Goal: Check status: Check status

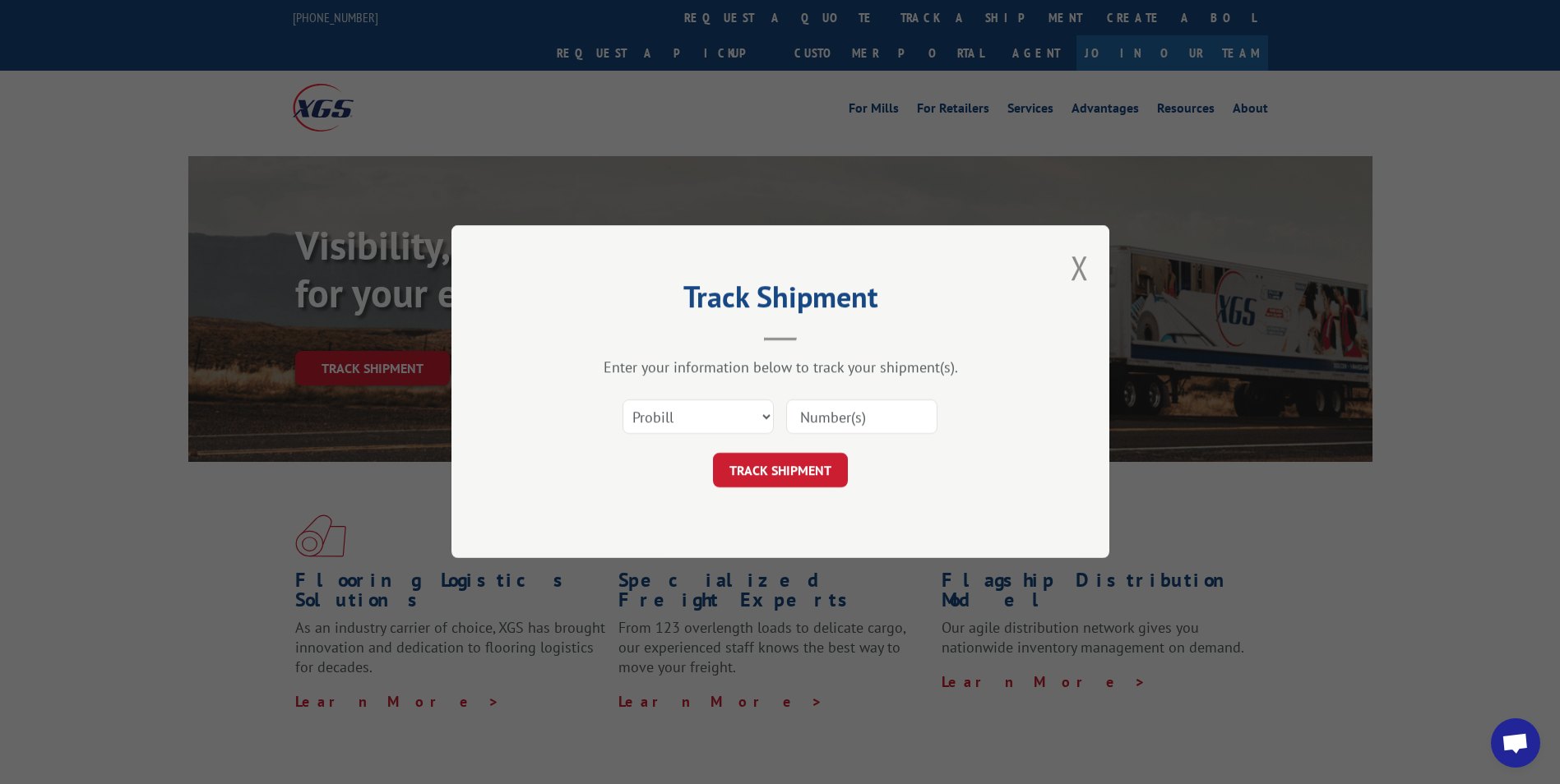
click at [796, 421] on input at bounding box center [862, 417] width 152 height 34
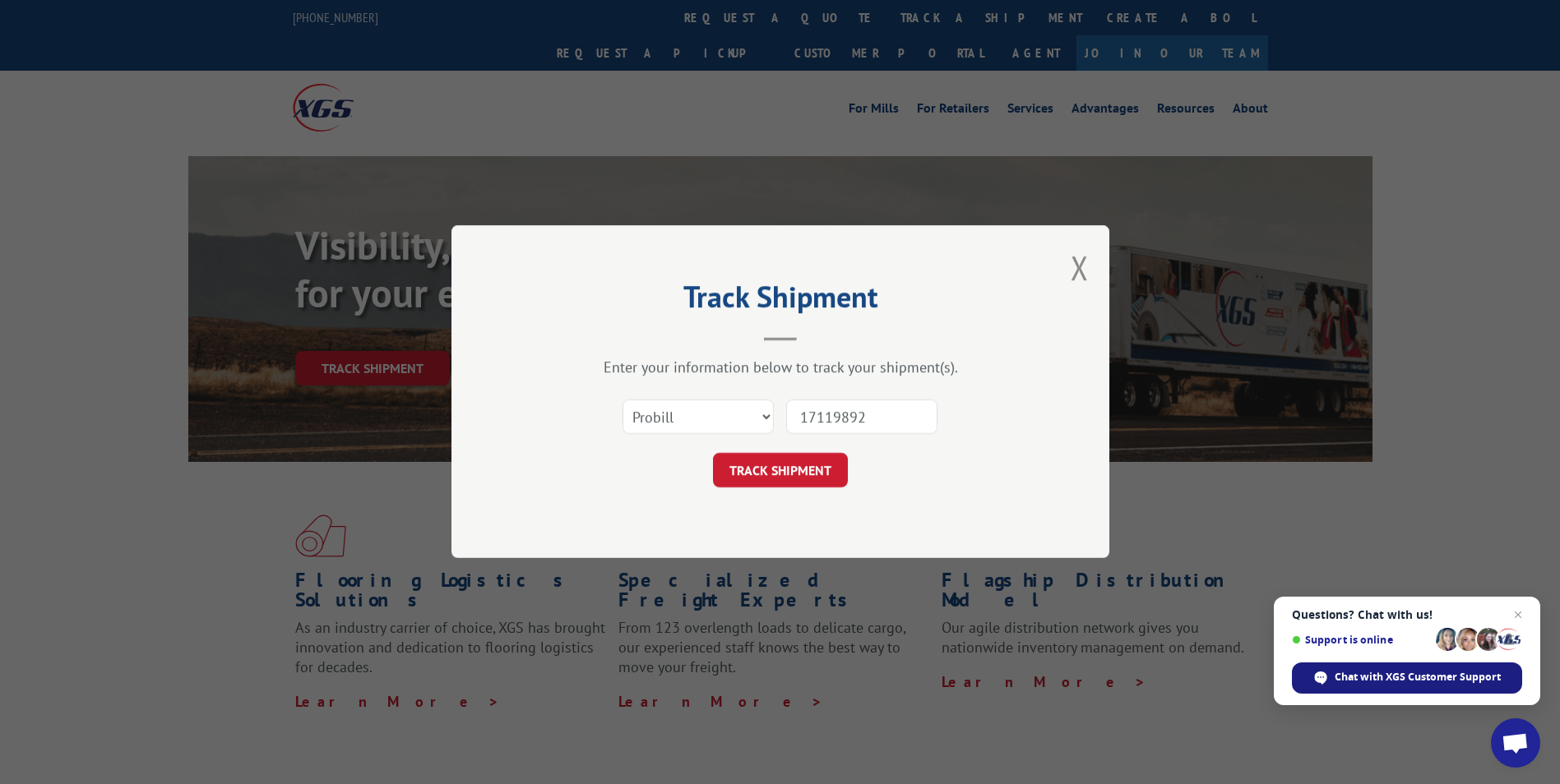
type input "17119892"
click at [1401, 684] on span "Chat with XGS Customer Support" at bounding box center [1418, 678] width 166 height 15
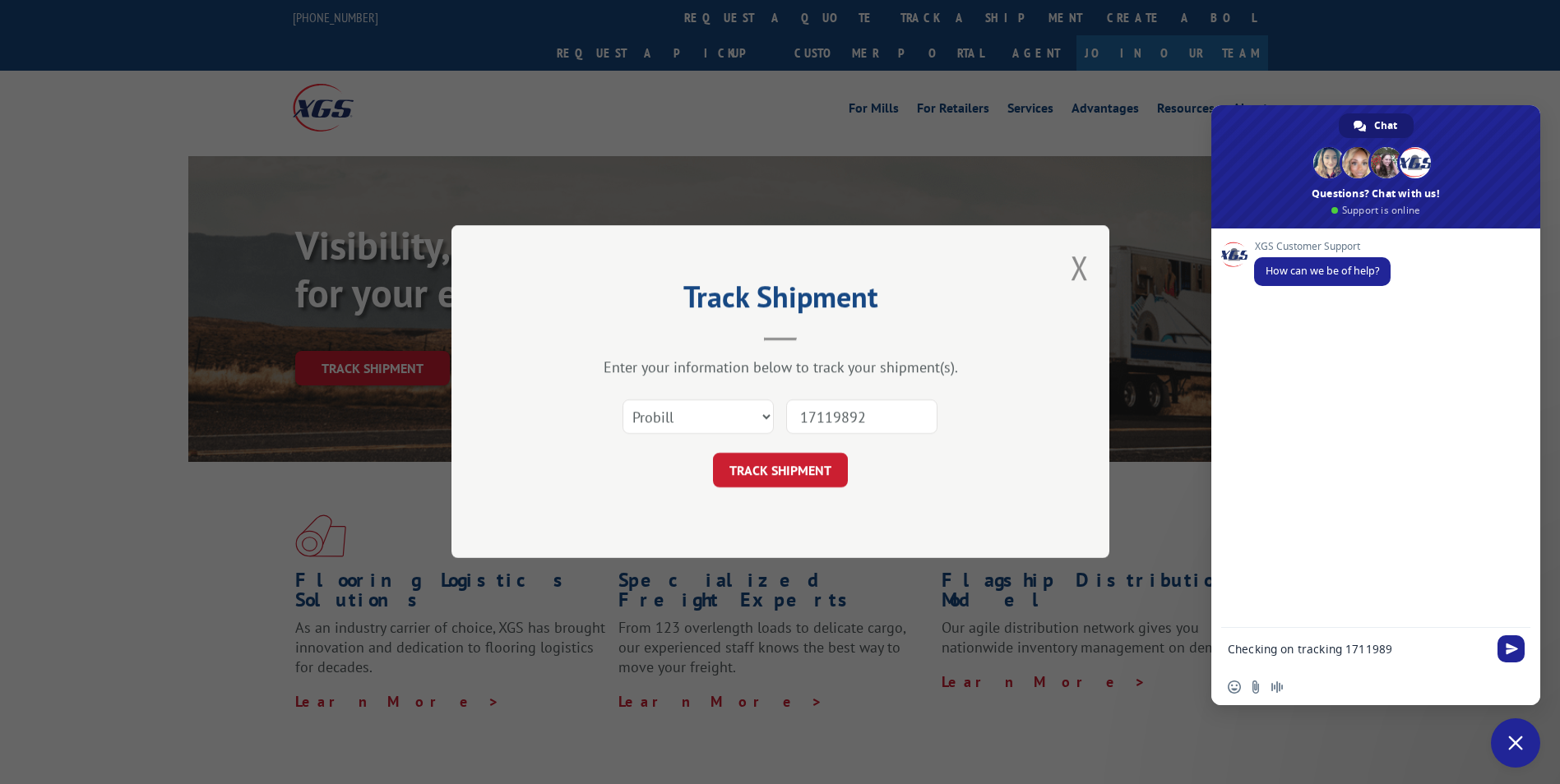
type textarea "Checking on tracking 17119892"
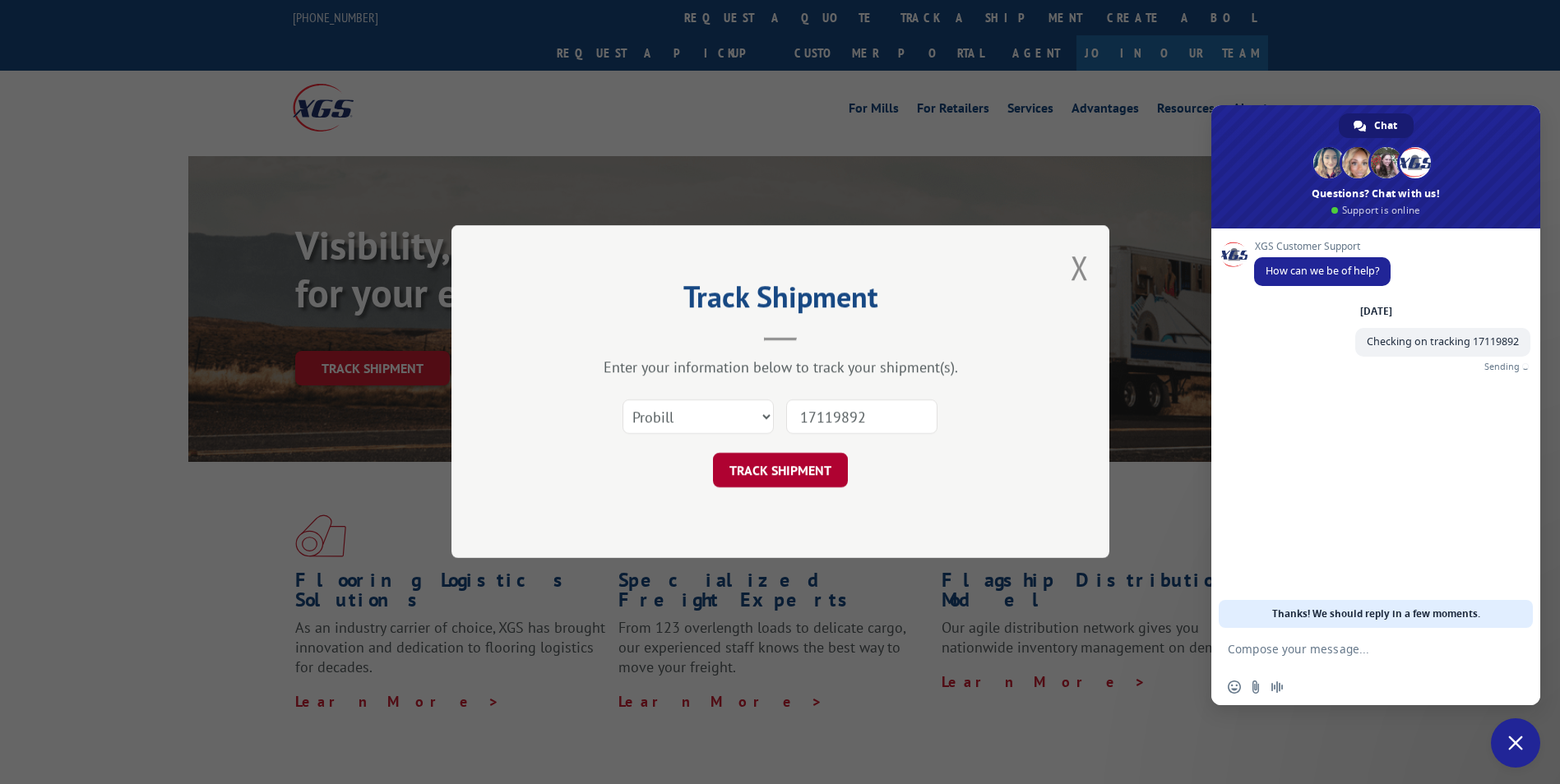
click at [794, 477] on button "TRACK SHIPMENT" at bounding box center [780, 471] width 135 height 34
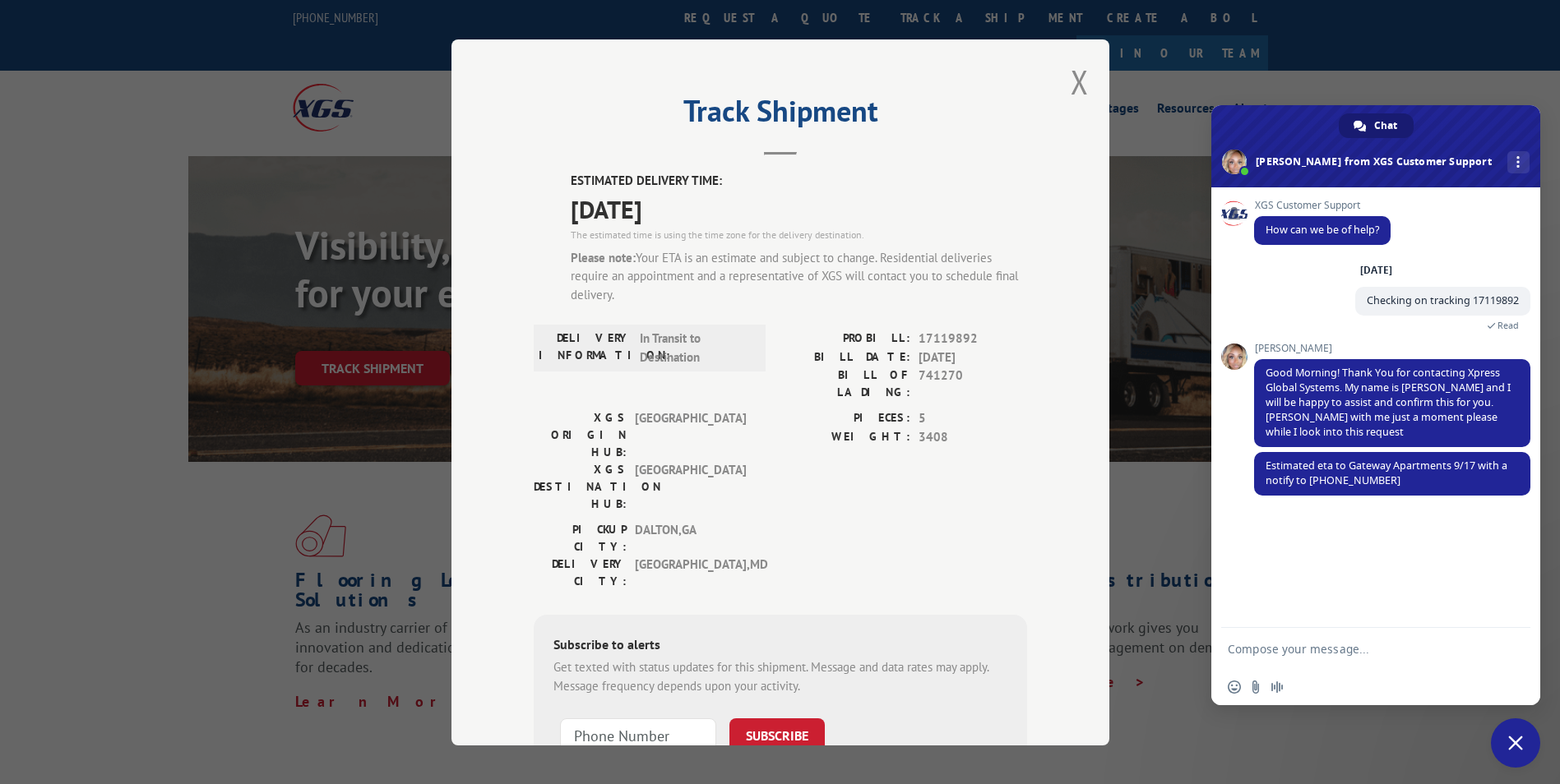
click at [1281, 650] on textarea "Compose your message..." at bounding box center [1357, 650] width 260 height 15
type textarea "Is it possible to deliver [DATE]?"
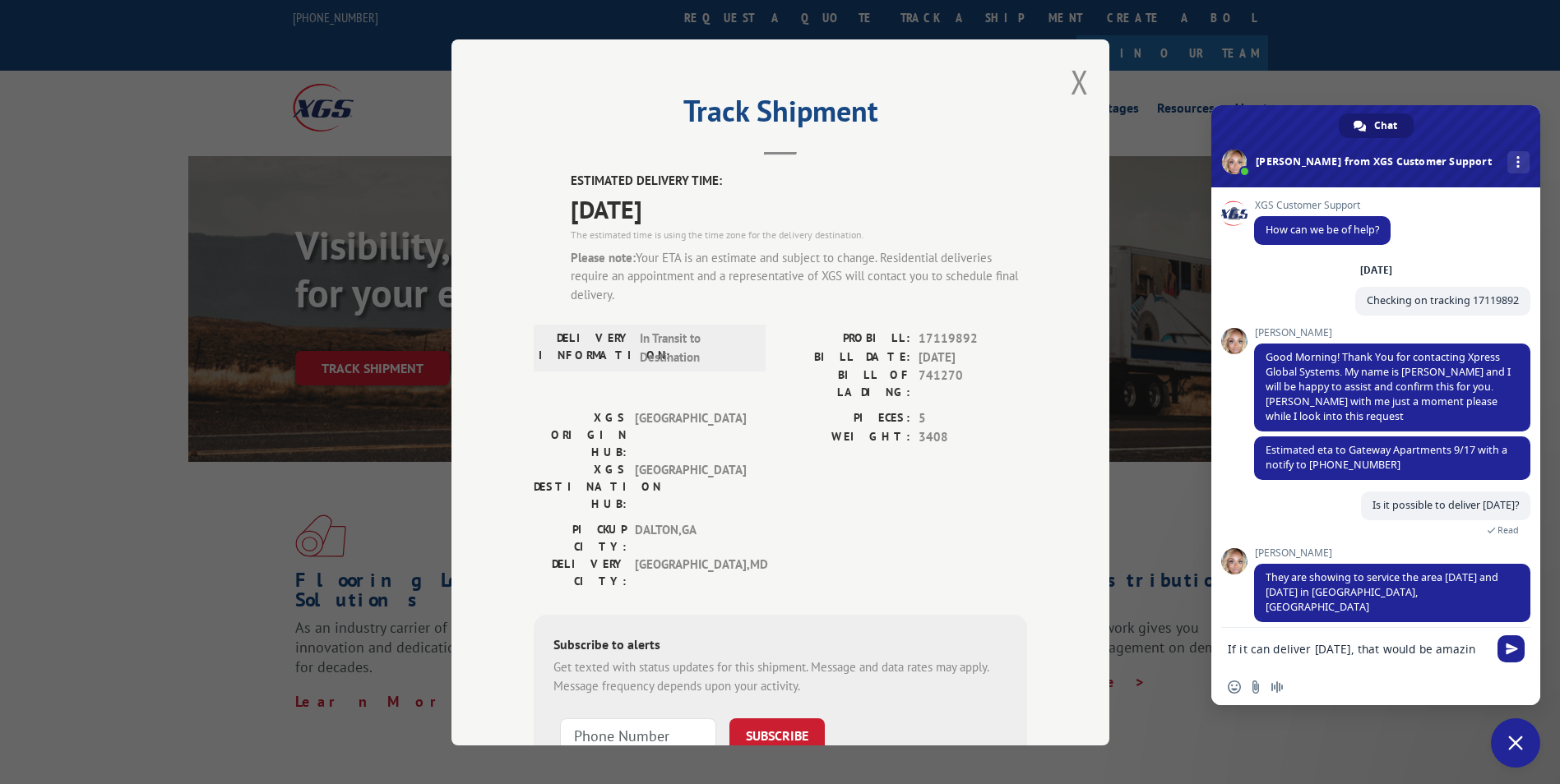
type textarea "If it can deliver [DATE], that would be amazing"
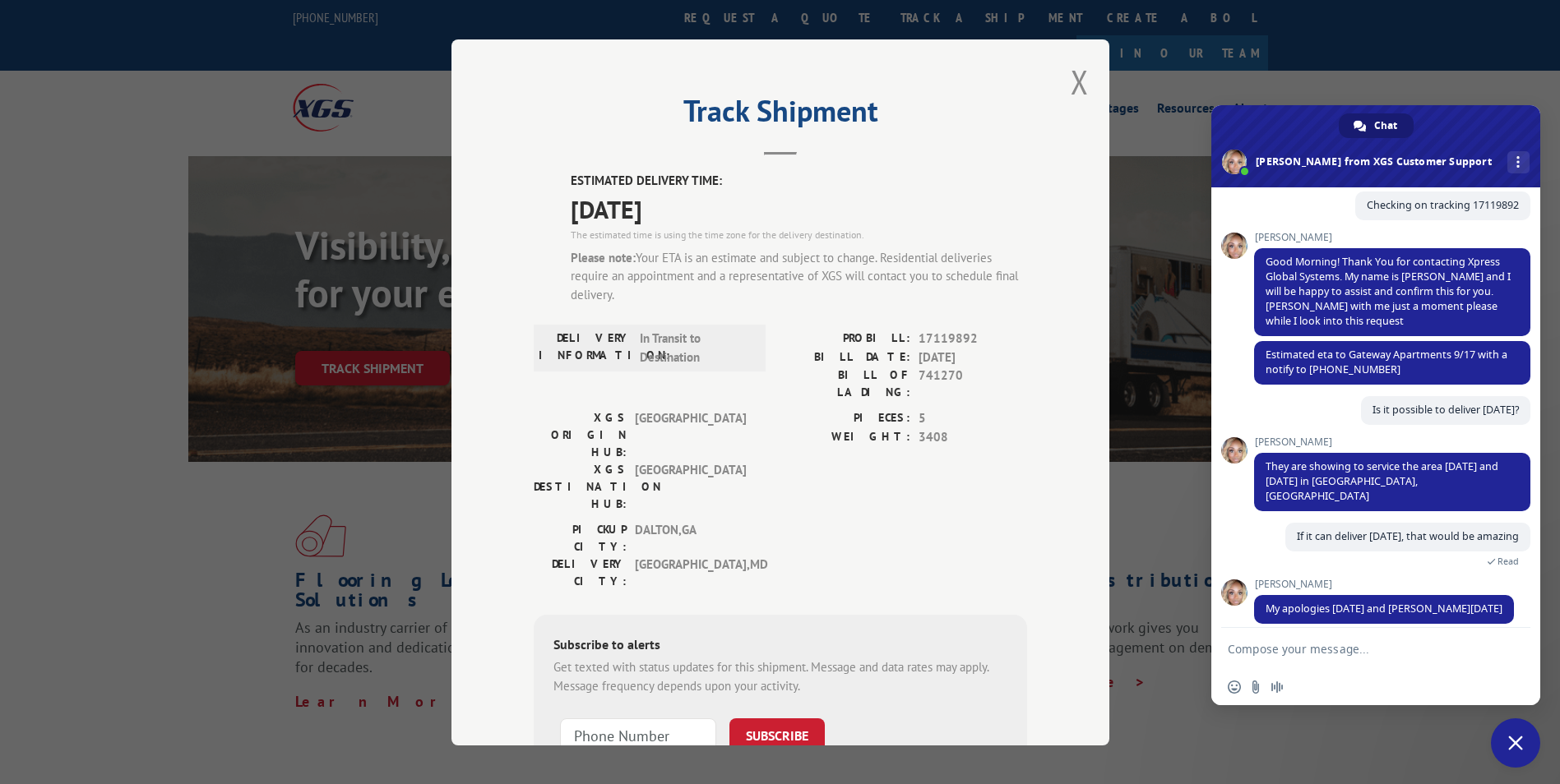
scroll to position [189, 0]
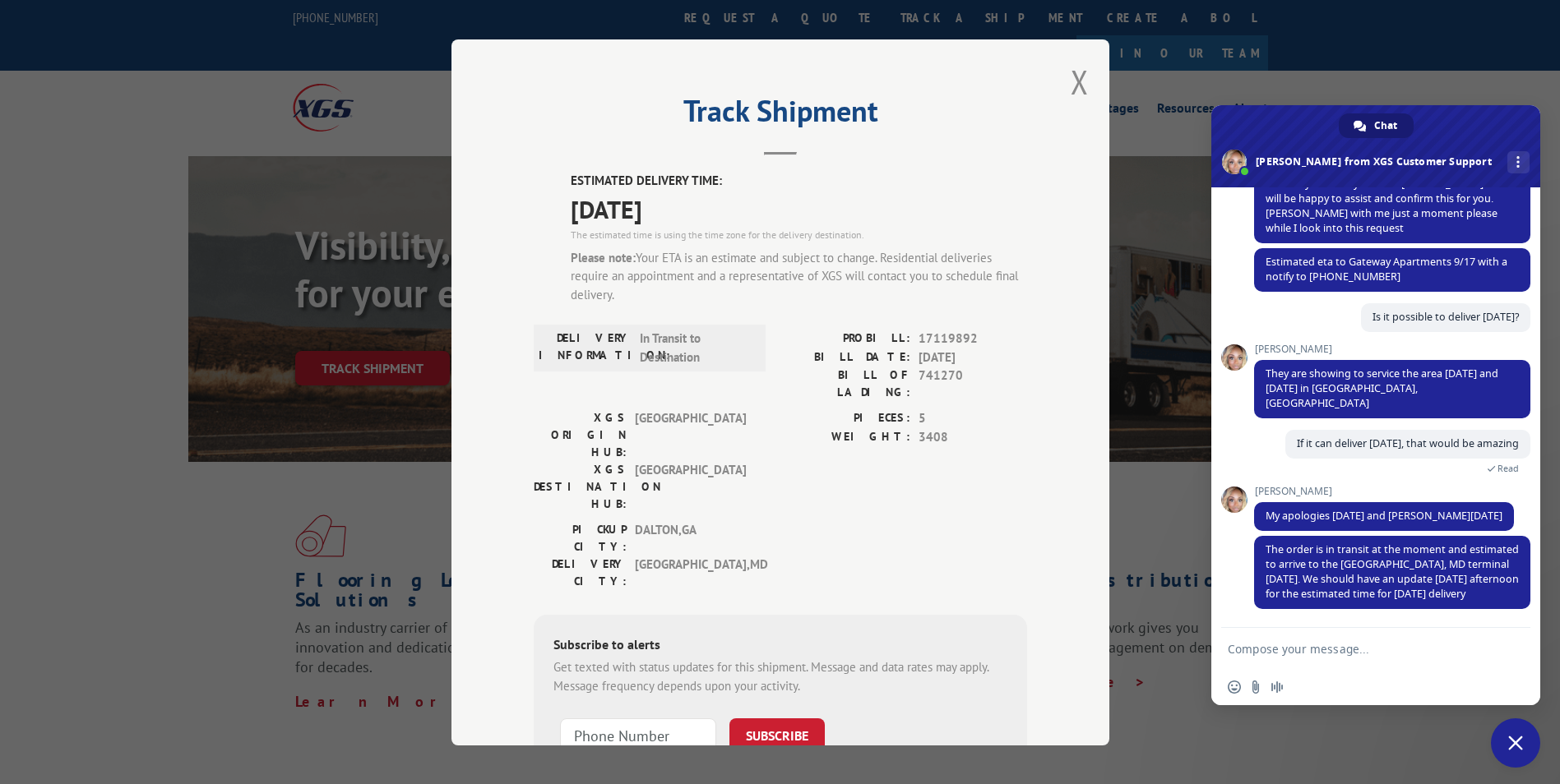
click at [1329, 652] on textarea "Compose your message..." at bounding box center [1357, 650] width 260 height 15
type textarea "Thank you"
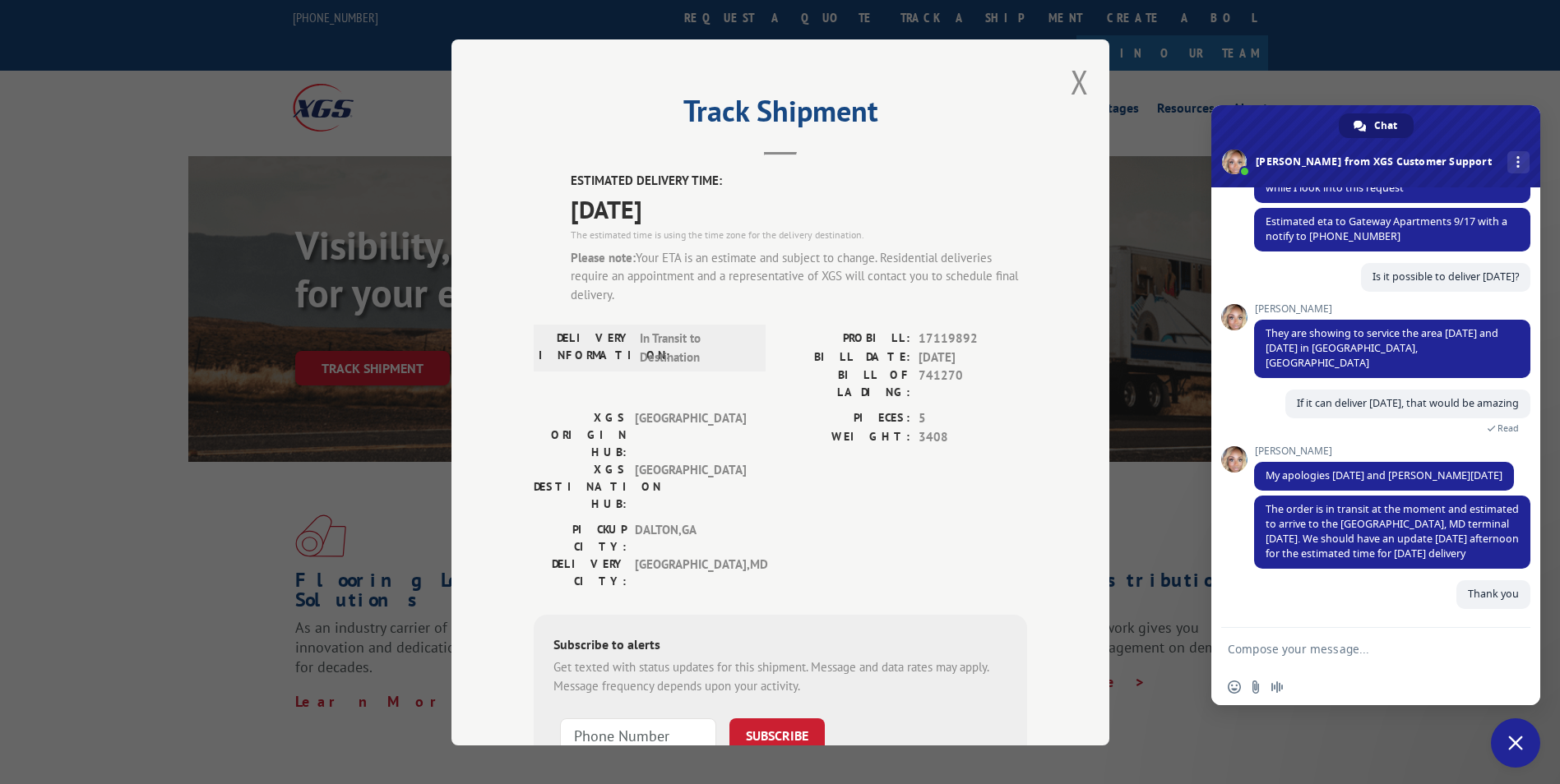
scroll to position [228, 0]
click at [1507, 162] on div "More channels" at bounding box center [1518, 163] width 22 height 22
click at [1360, 195] on span "email" at bounding box center [1361, 199] width 13 height 13
